Goal: Information Seeking & Learning: Compare options

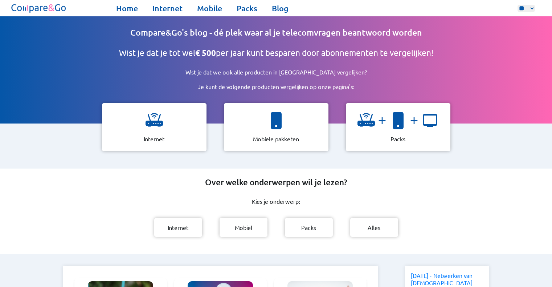
select select "**"
click at [253, 8] on link "Packs" at bounding box center [247, 8] width 21 height 10
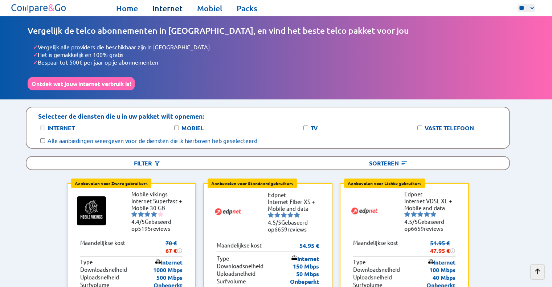
click at [163, 8] on link "Internet" at bounding box center [167, 8] width 30 height 10
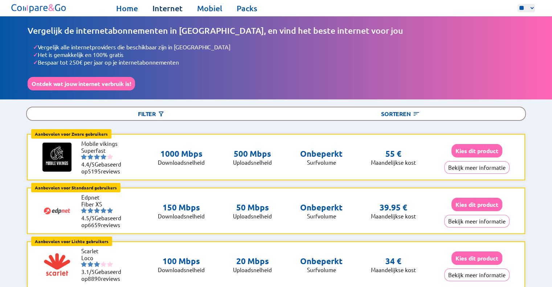
click at [160, 6] on link "Internet" at bounding box center [167, 8] width 30 height 10
click at [461, 161] on button "Bekijk meer informatie" at bounding box center [476, 167] width 65 height 13
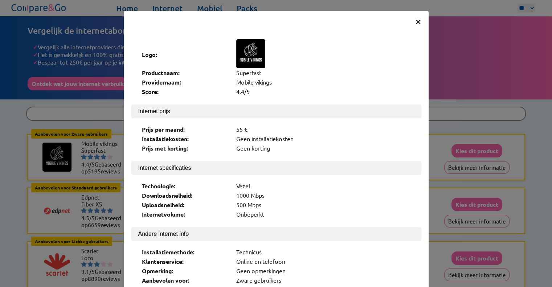
click at [464, 172] on div "× Logo: Productnaam: Superfast Providernaam: Mobile vikings Score: 4.4/5 Intern…" at bounding box center [276, 143] width 552 height 287
